Goal: Book appointment/travel/reservation

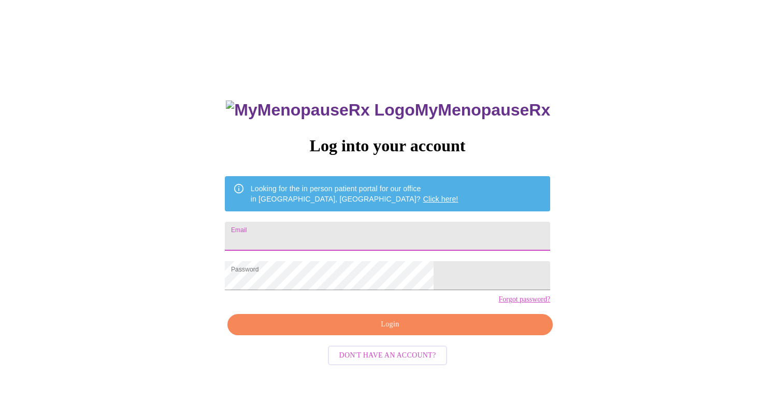
click at [359, 234] on input "Email" at bounding box center [387, 236] width 325 height 29
type input "[EMAIL_ADDRESS][DOMAIN_NAME]"
click at [375, 331] on span "Login" at bounding box center [389, 324] width 301 height 13
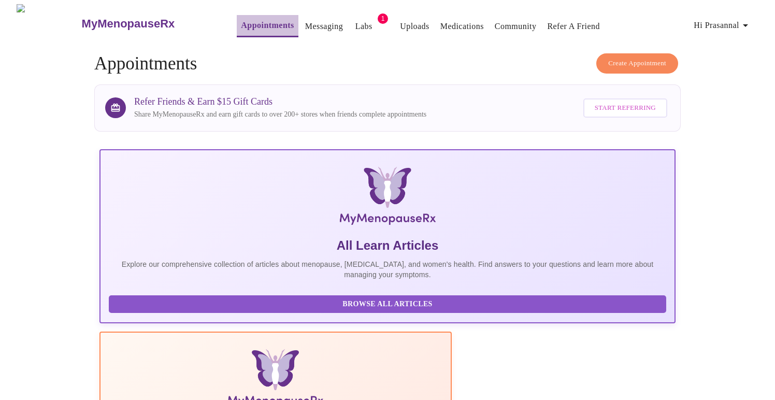
click at [241, 24] on link "Appointments" at bounding box center [267, 25] width 53 height 15
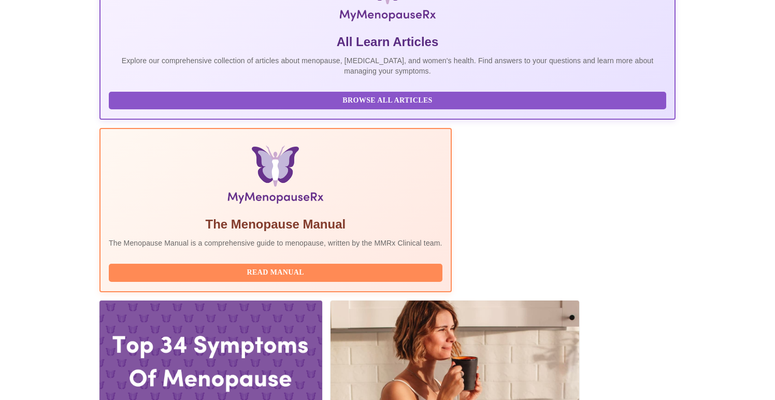
scroll to position [210, 0]
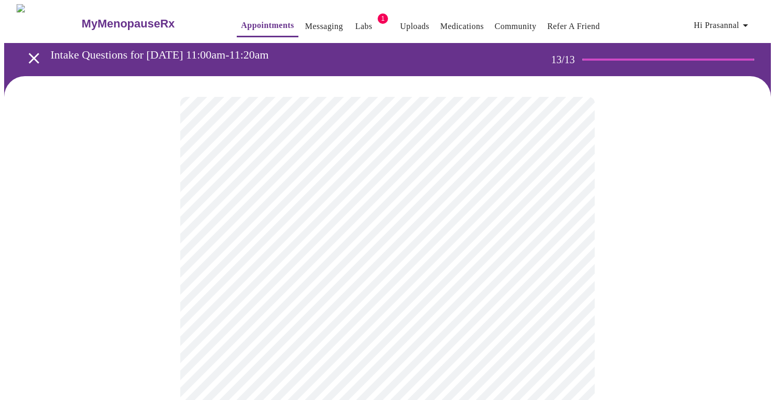
scroll to position [476, 0]
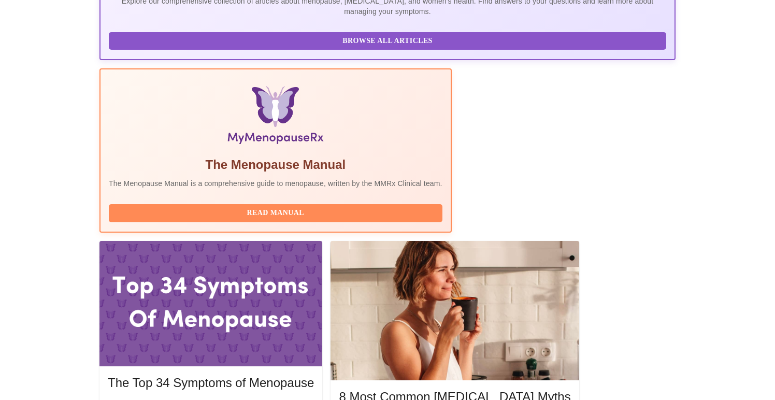
scroll to position [288, 0]
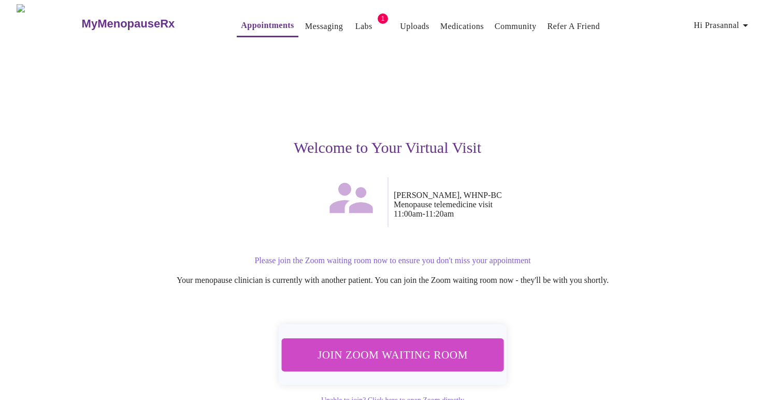
click at [417, 358] on span "Join Zoom Waiting Room" at bounding box center [393, 354] width 196 height 19
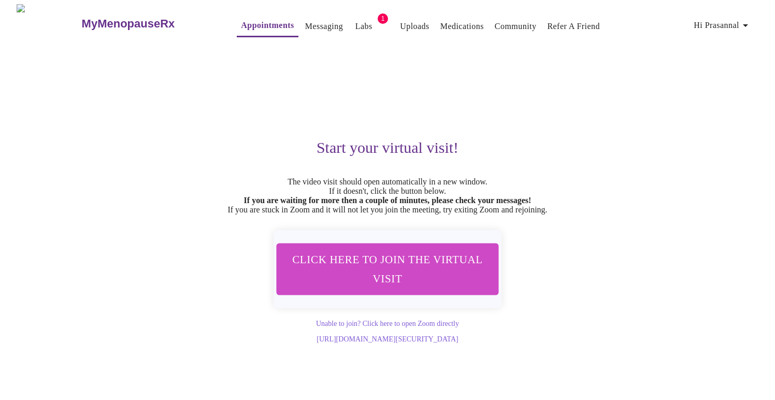
click at [355, 21] on link "Labs" at bounding box center [363, 26] width 17 height 15
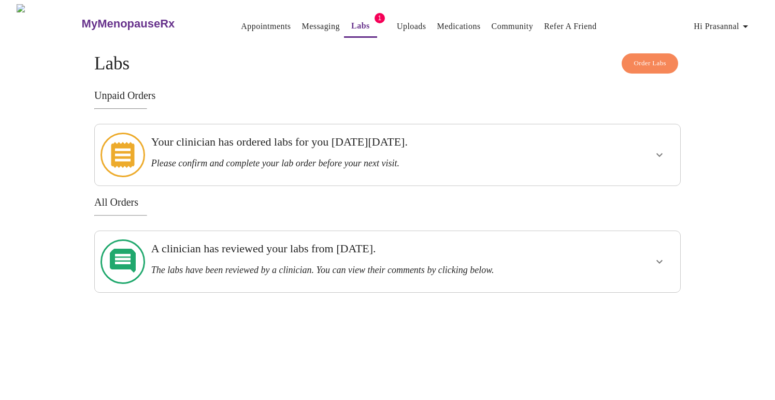
click at [241, 19] on link "Appointments" at bounding box center [266, 26] width 50 height 15
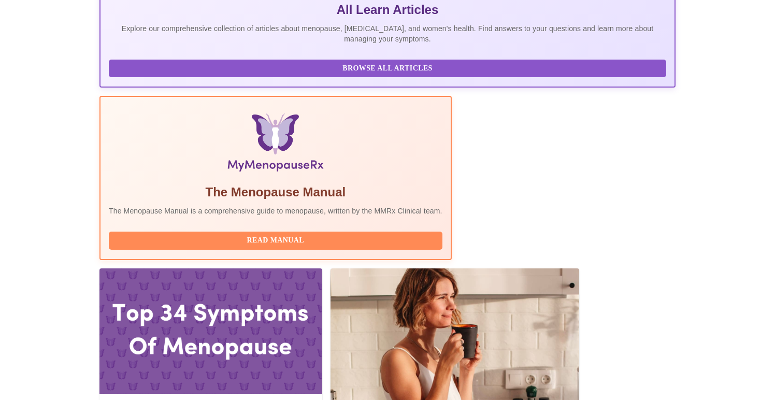
scroll to position [371, 0]
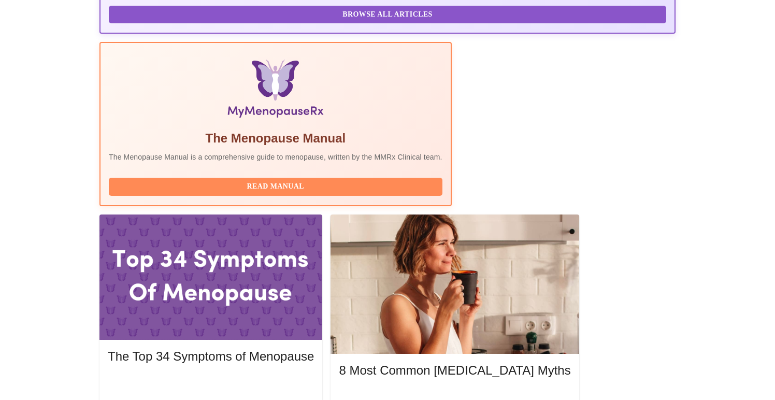
scroll to position [280, 0]
